Goal: Task Accomplishment & Management: Use online tool/utility

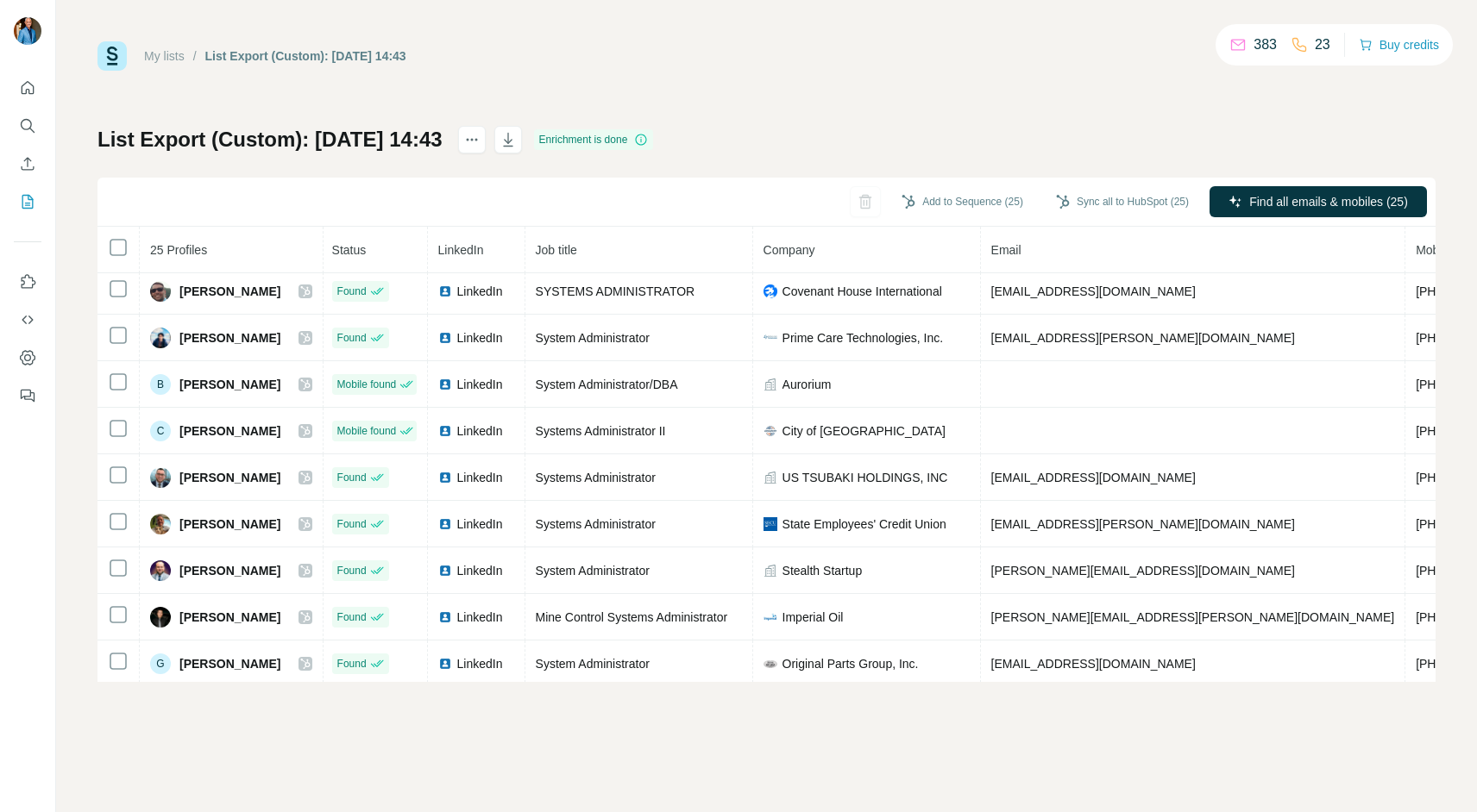
scroll to position [0, 2]
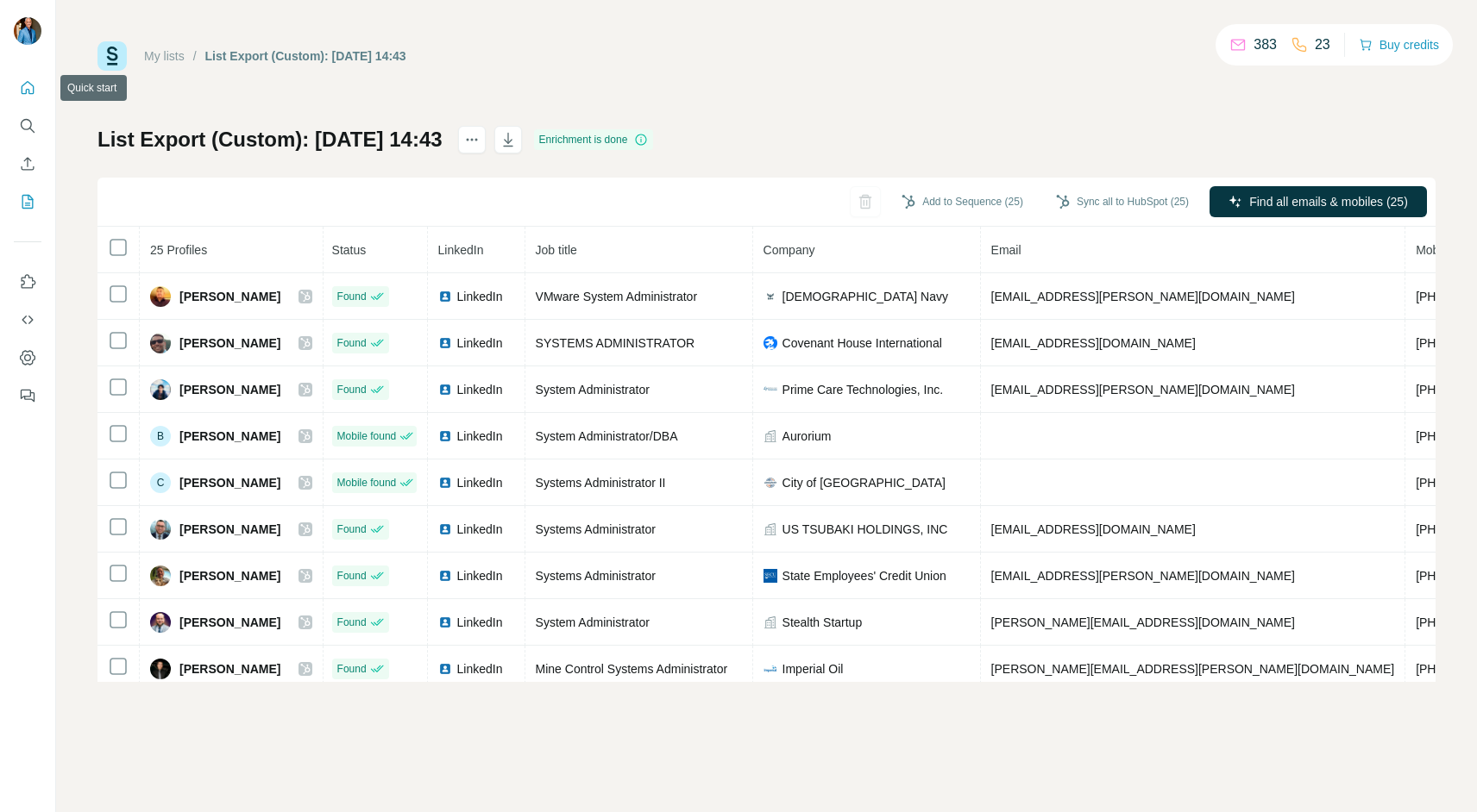
click at [25, 90] on icon "Quick start" at bounding box center [27, 88] width 18 height 18
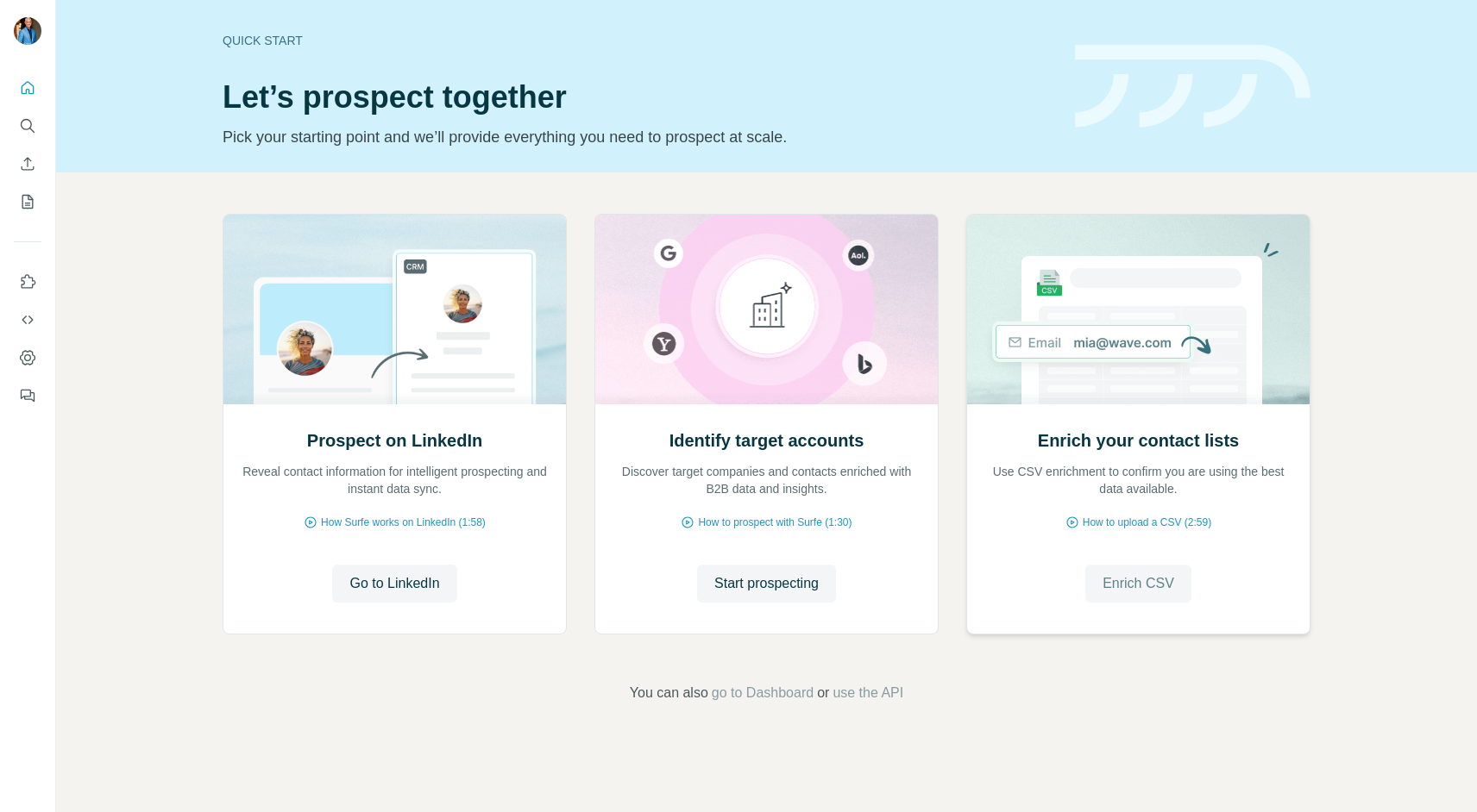
click at [1127, 585] on span "Enrich CSV" at bounding box center [1137, 583] width 71 height 20
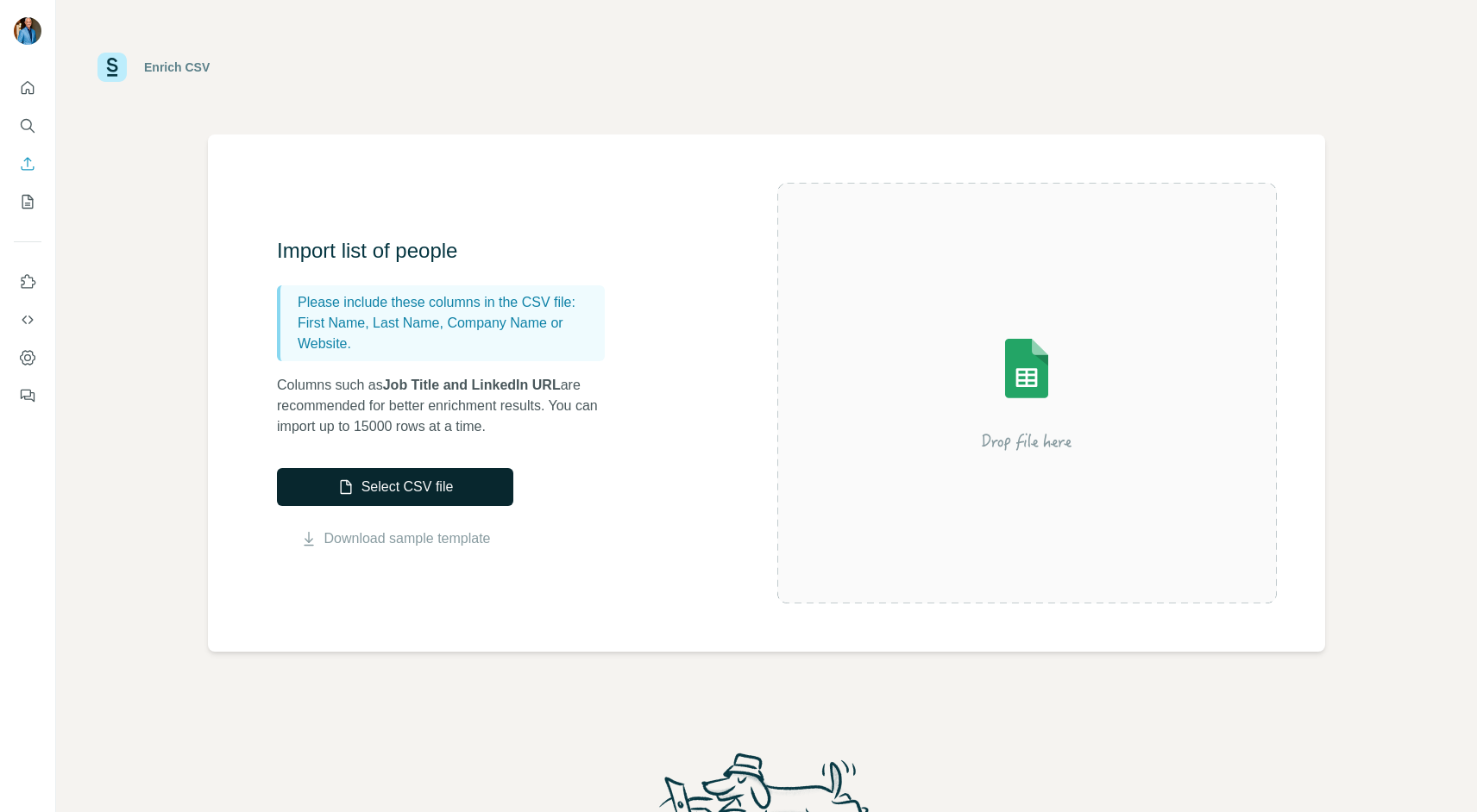
click at [480, 492] on button "Select CSV file" at bounding box center [394, 487] width 236 height 38
